Goal: Understand process/instructions: Learn how to perform a task or action

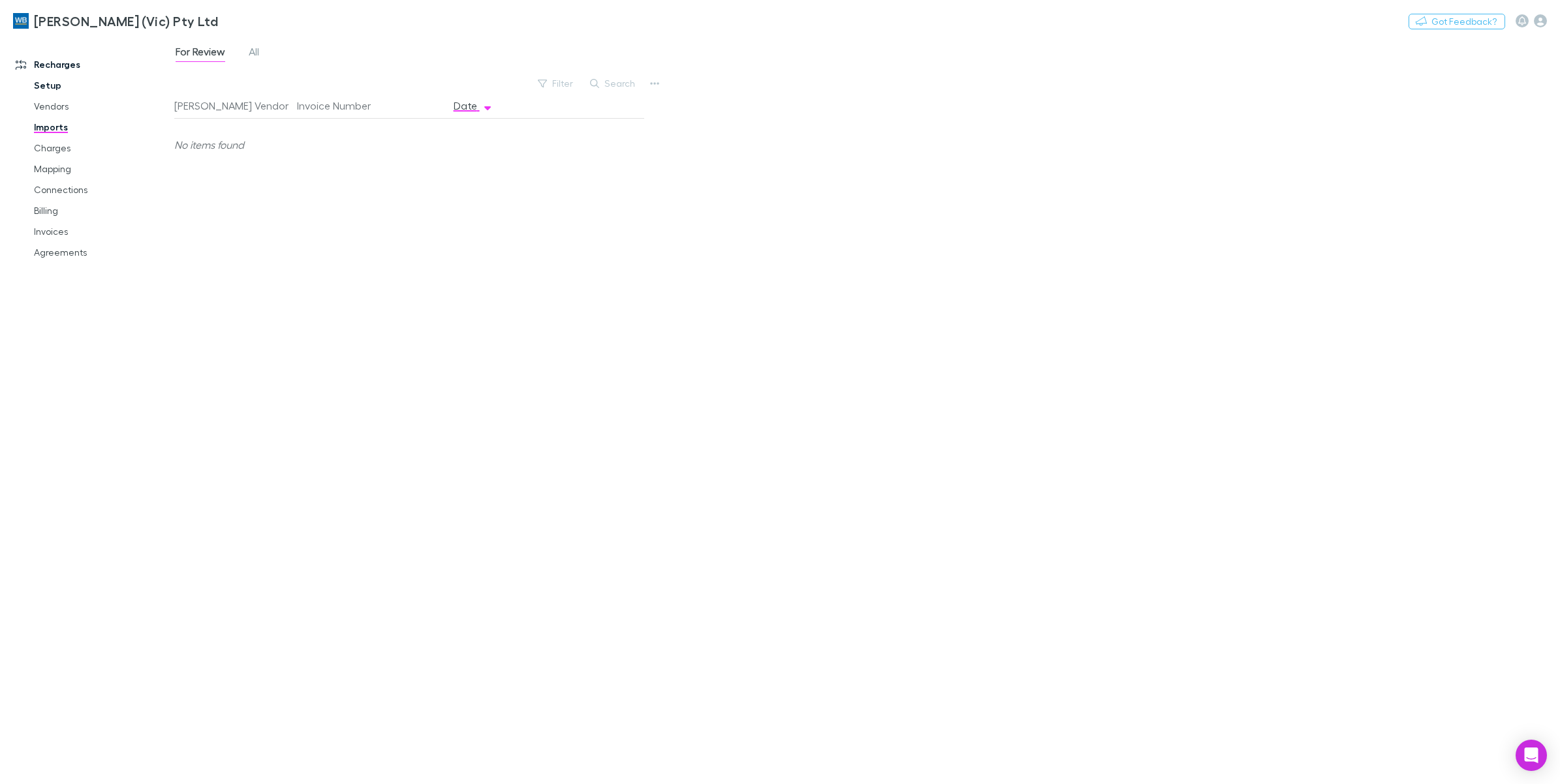
click at [49, 85] on link "Setup" at bounding box center [102, 85] width 163 height 21
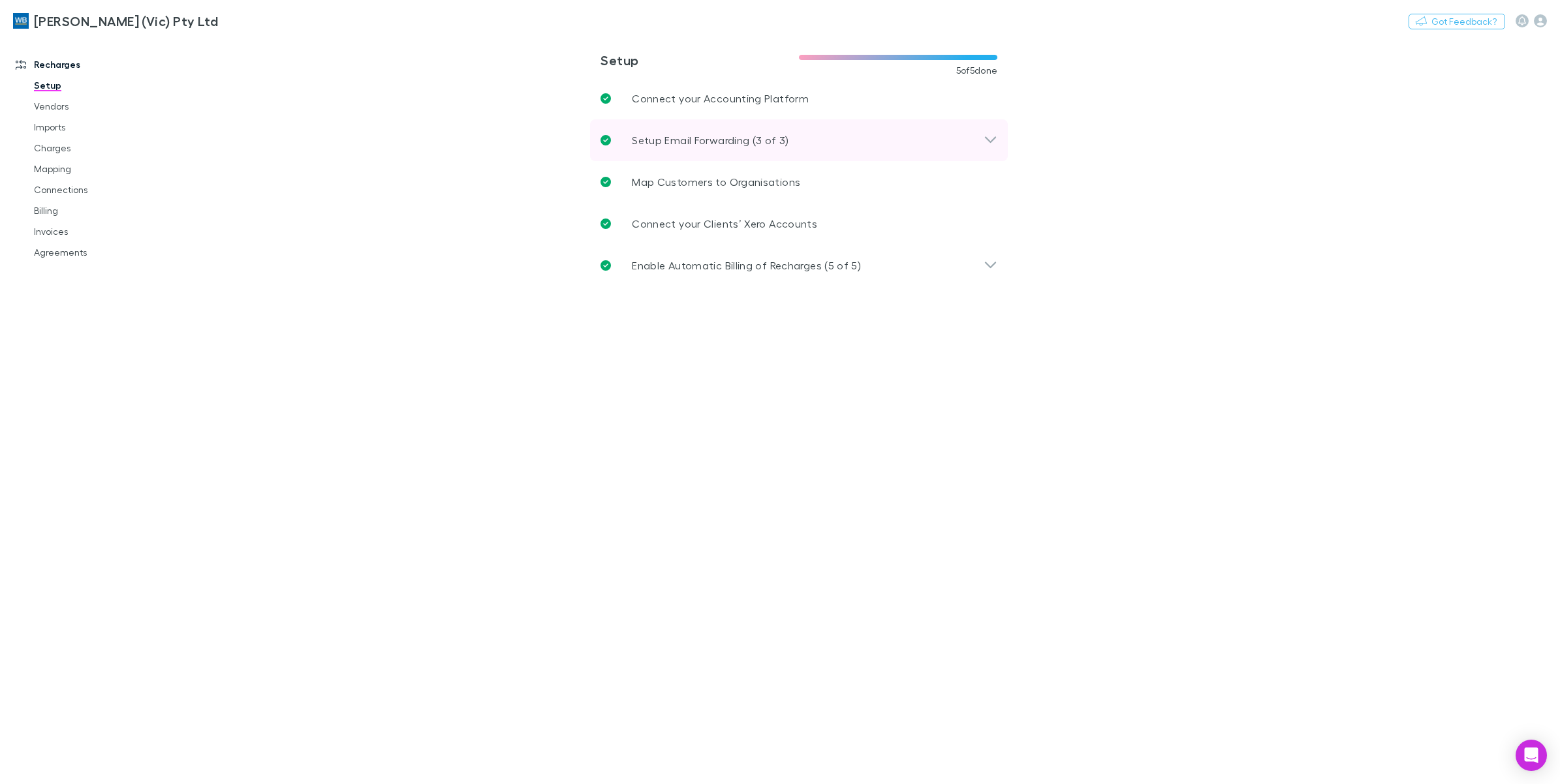
click at [990, 132] on icon at bounding box center [991, 140] width 14 height 15
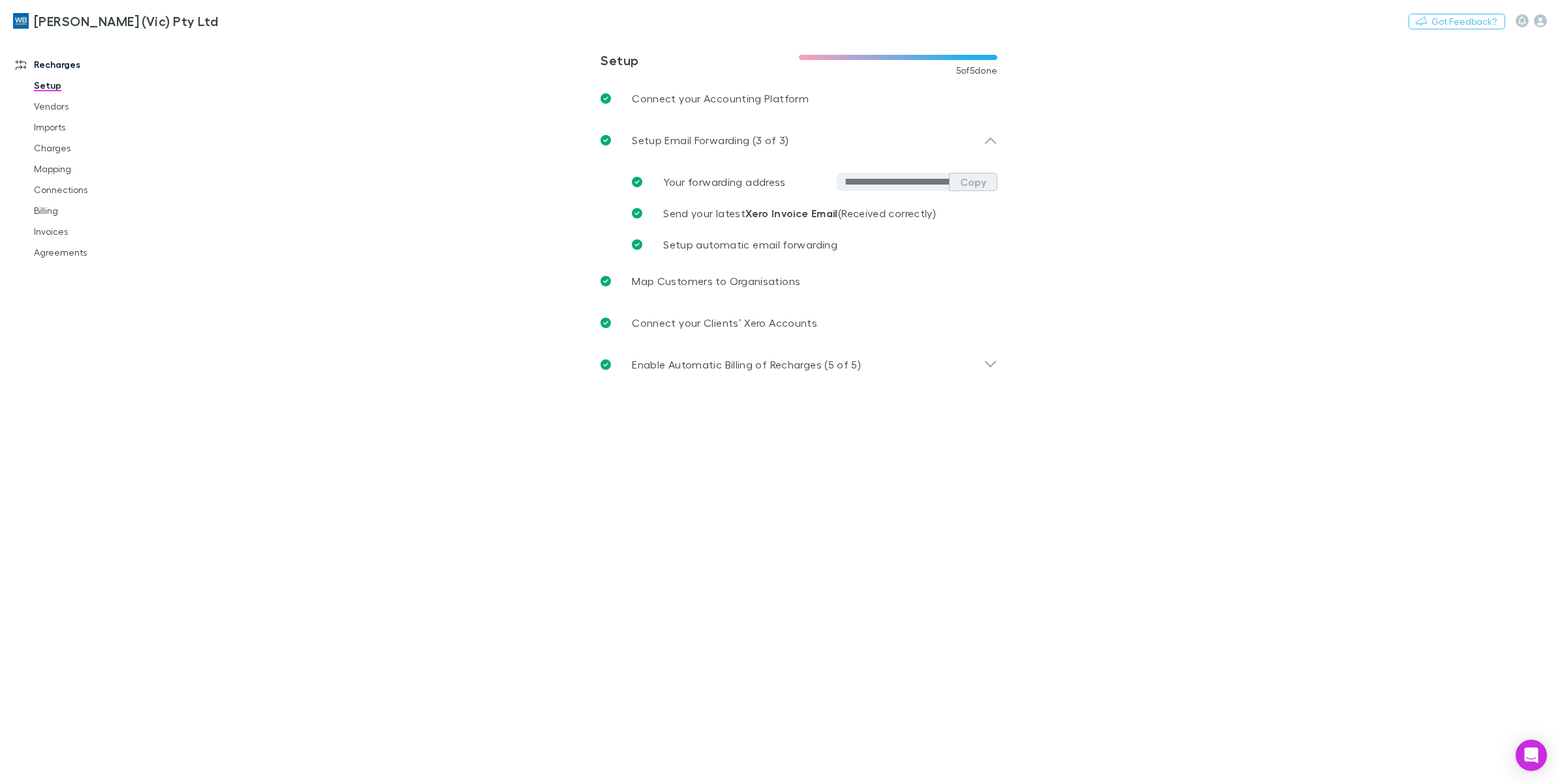
click at [986, 181] on button "Copy" at bounding box center [973, 182] width 49 height 18
